Goal: Find specific page/section: Find specific page/section

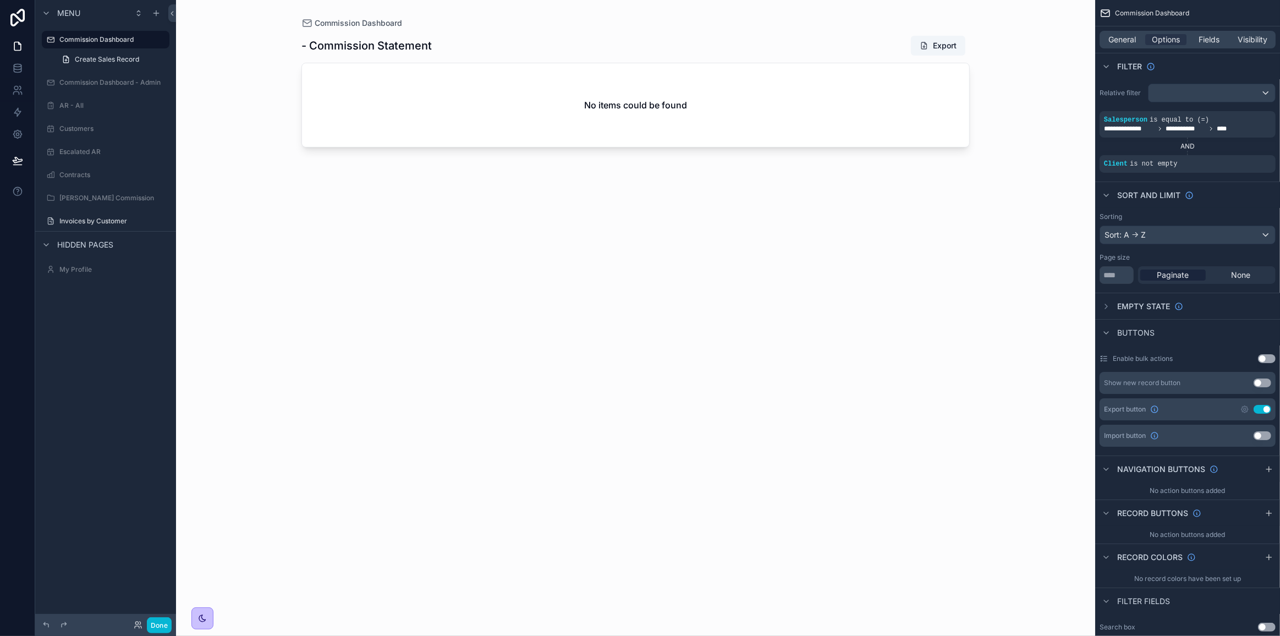
click at [134, 626] on div "Done" at bounding box center [150, 625] width 44 height 16
click at [136, 626] on icon at bounding box center [138, 624] width 9 height 9
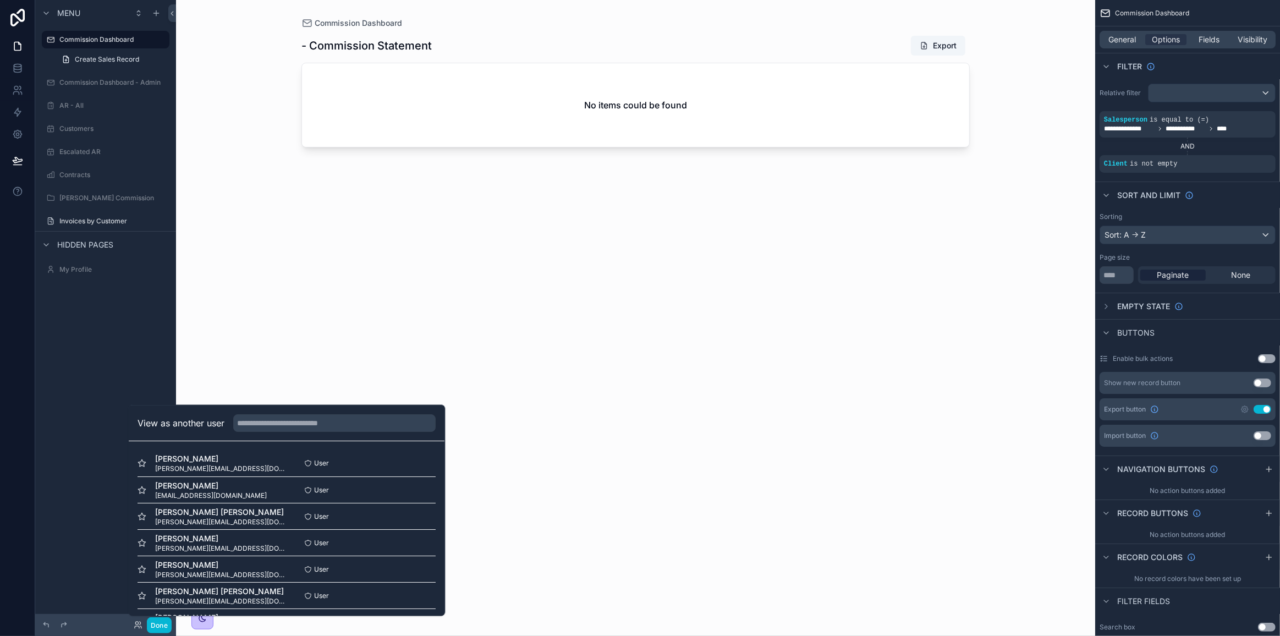
click at [0, 0] on button "Select" at bounding box center [0, 0] width 0 height 0
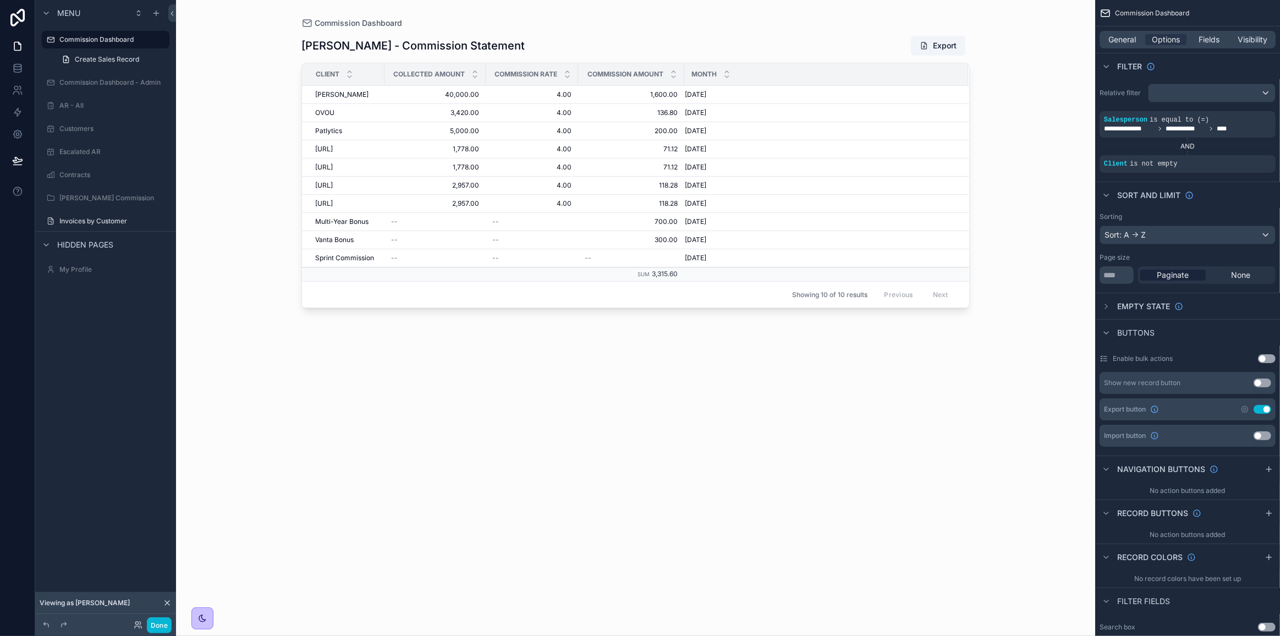
click at [552, 408] on div "scrollable content" at bounding box center [635, 311] width 703 height 622
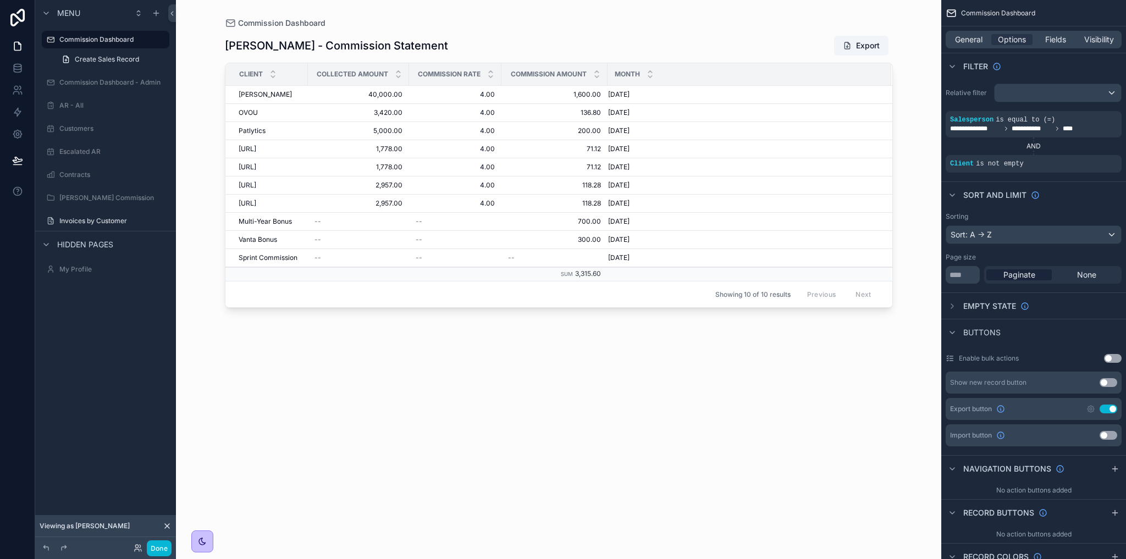
drag, startPoint x: 227, startPoint y: 74, endPoint x: 216, endPoint y: 65, distance: 14.1
click at [219, 67] on div "Commission Dashboard [PERSON_NAME] - Commission Statement Export Client Collect…" at bounding box center [558, 273] width 703 height 546
click at [213, 62] on div "Commission Dashboard [PERSON_NAME] - Commission Statement Export Client Collect…" at bounding box center [558, 273] width 703 height 546
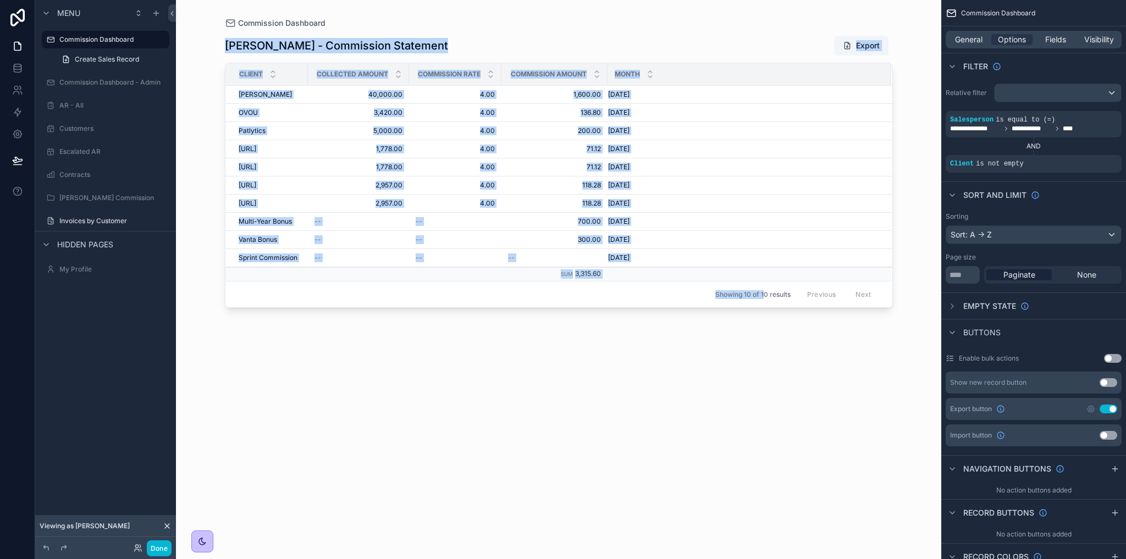
drag, startPoint x: 216, startPoint y: 44, endPoint x: 764, endPoint y: 341, distance: 623.8
click at [764, 341] on div "Commission Dashboard [PERSON_NAME] - Commission Statement Export Client Collect…" at bounding box center [558, 273] width 703 height 546
click at [764, 341] on div "[PERSON_NAME] - Commission Statement Export Client Collected Amount Commission …" at bounding box center [559, 287] width 668 height 517
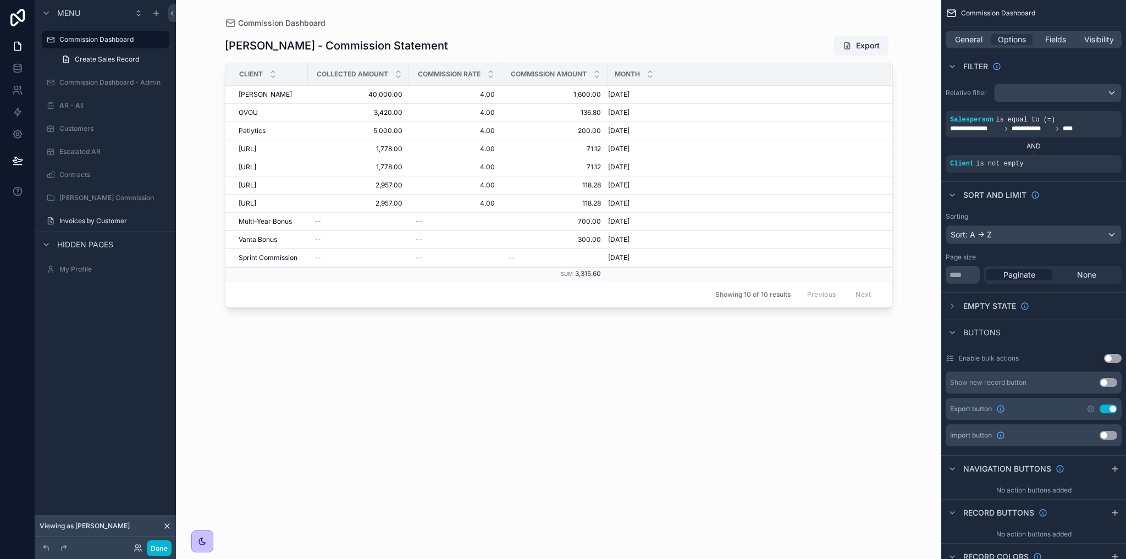
click at [210, 53] on div "Commission Dashboard [PERSON_NAME] - Commission Statement Export Client Collect…" at bounding box center [558, 273] width 703 height 546
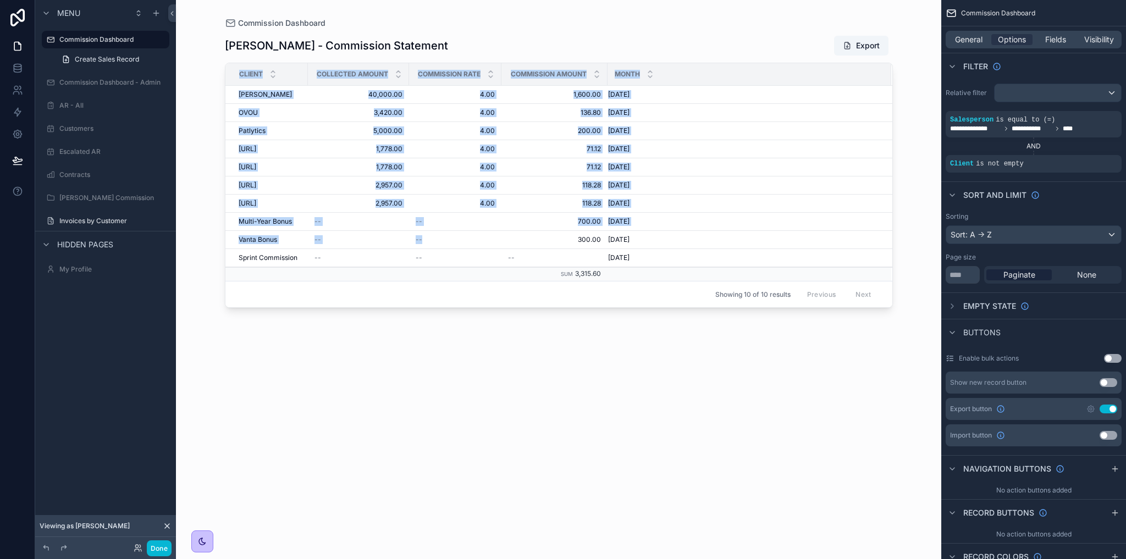
drag, startPoint x: 214, startPoint y: 219, endPoint x: 416, endPoint y: 232, distance: 202.2
click at [498, 234] on div "Commission Dashboard [PERSON_NAME] - Commission Statement Export Client Collect…" at bounding box center [558, 273] width 703 height 546
click at [218, 225] on div "Commission Dashboard [PERSON_NAME] - Commission Statement Export Client Collect…" at bounding box center [558, 273] width 703 height 546
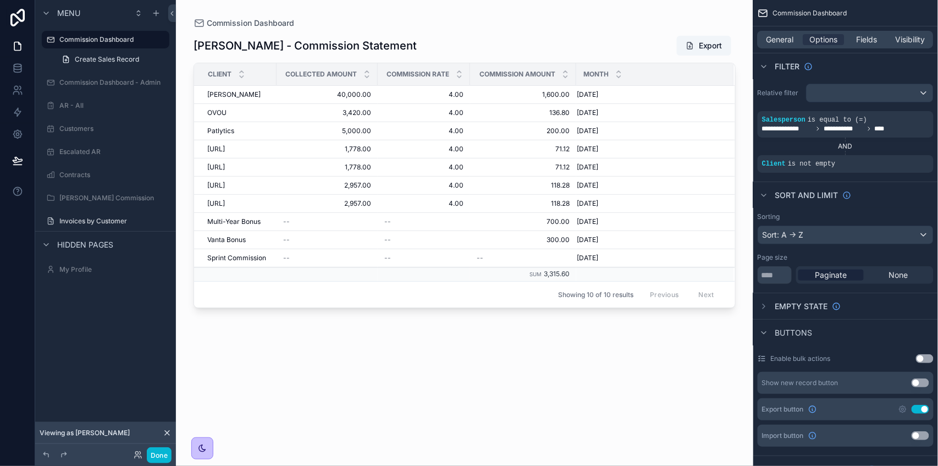
drag, startPoint x: 191, startPoint y: 44, endPoint x: 451, endPoint y: 42, distance: 260.1
click at [450, 42] on div "Commission Dashboard [PERSON_NAME] - Commission Statement Export Client Collect…" at bounding box center [464, 226] width 577 height 453
click at [452, 42] on div "[PERSON_NAME] - Commission Statement Export" at bounding box center [465, 45] width 542 height 21
drag, startPoint x: 180, startPoint y: 43, endPoint x: 280, endPoint y: 47, distance: 100.2
click at [280, 47] on div "Commission Dashboard [PERSON_NAME] - Commission Statement Export Client Collect…" at bounding box center [464, 226] width 577 height 453
